Goal: Find specific page/section: Find specific page/section

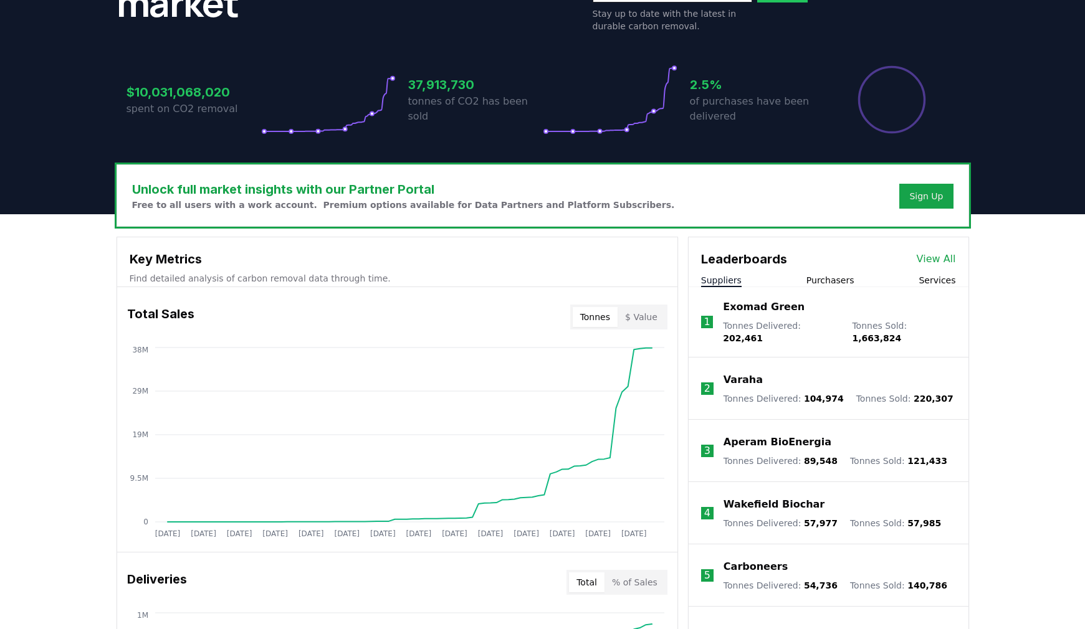
scroll to position [249, 0]
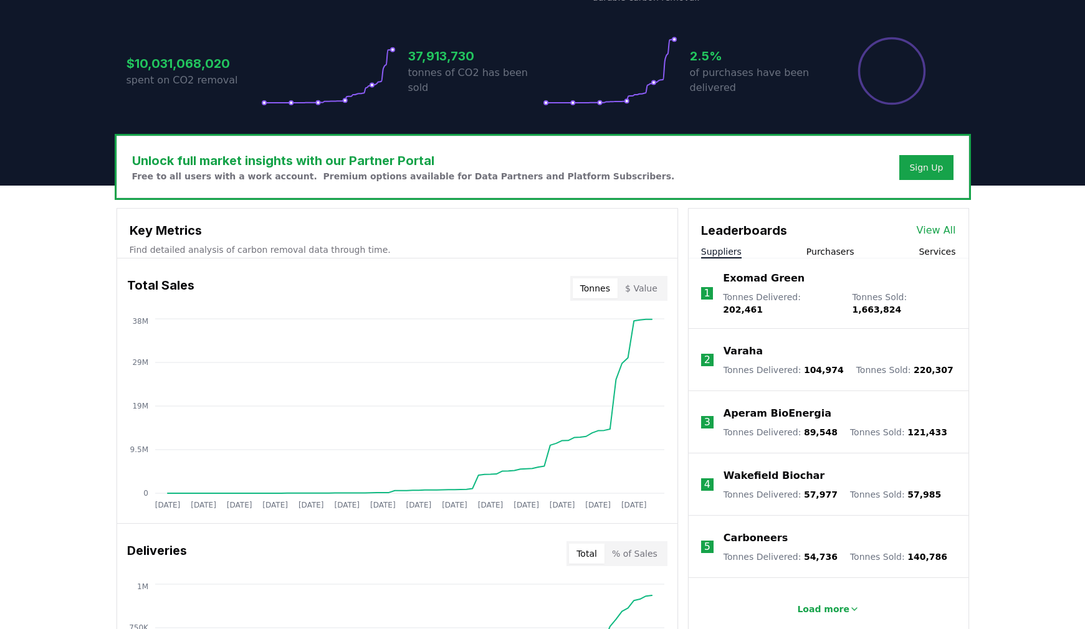
click at [762, 283] on p "Exomad Green" at bounding box center [764, 278] width 82 height 15
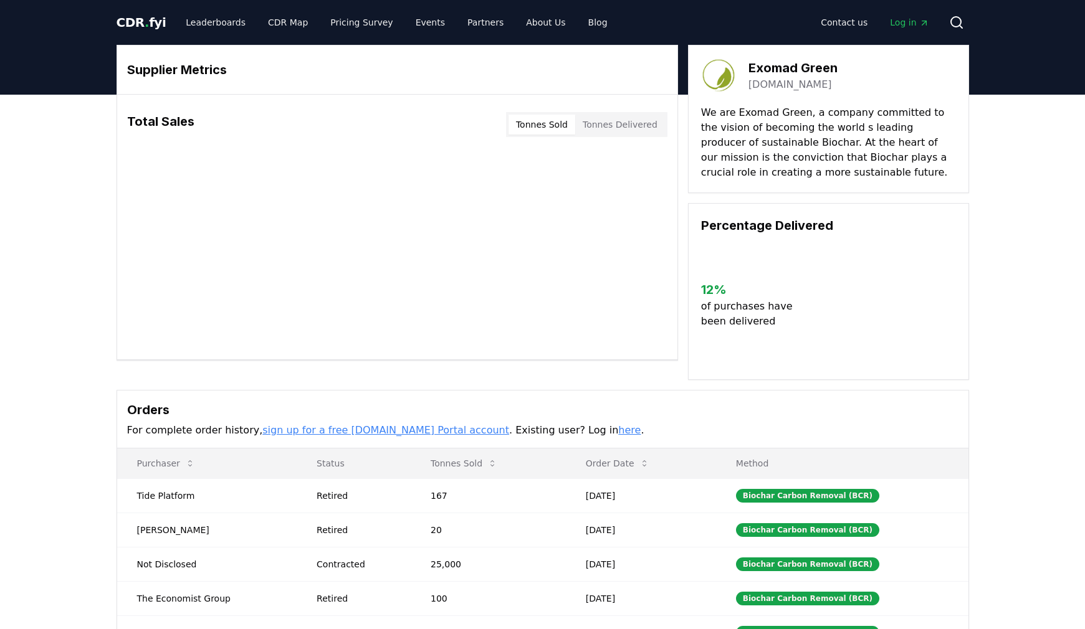
scroll to position [294, 0]
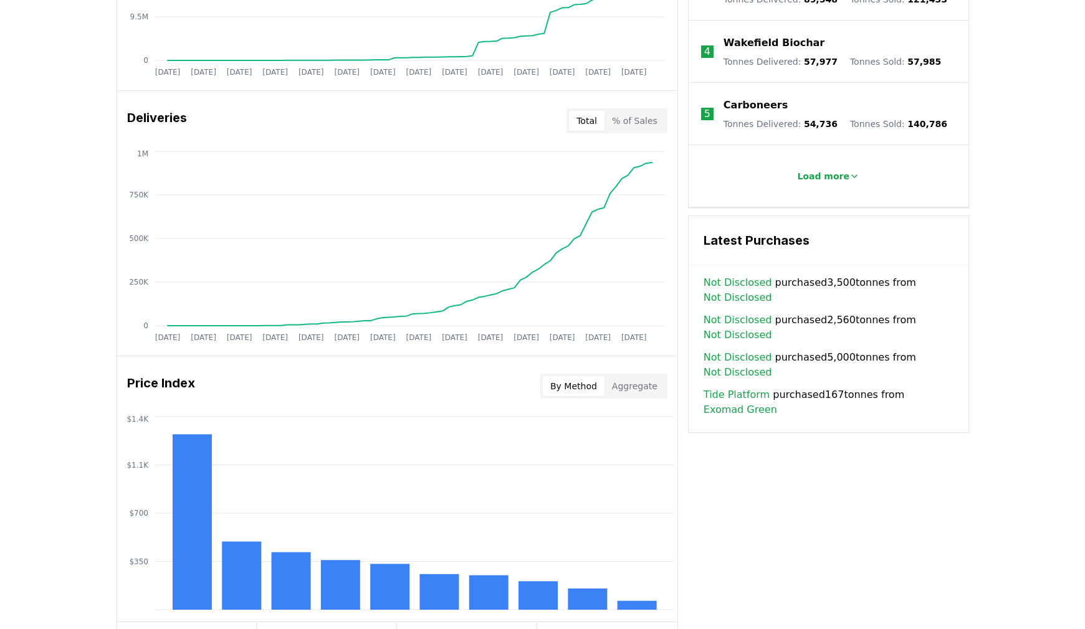
scroll to position [685, 0]
